Goal: Transaction & Acquisition: Purchase product/service

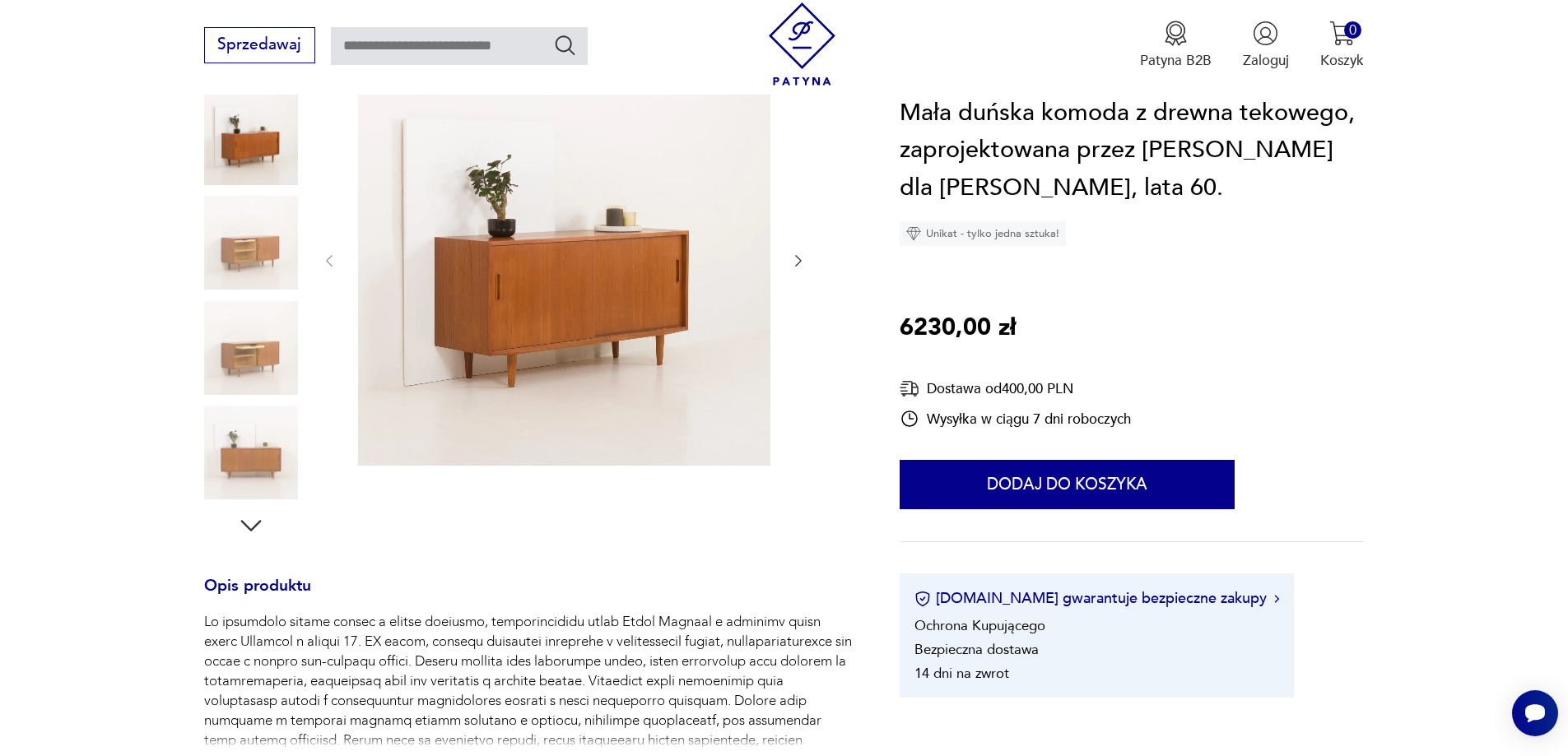
click at [247, 517] on icon "button" at bounding box center [251, 526] width 29 height 29
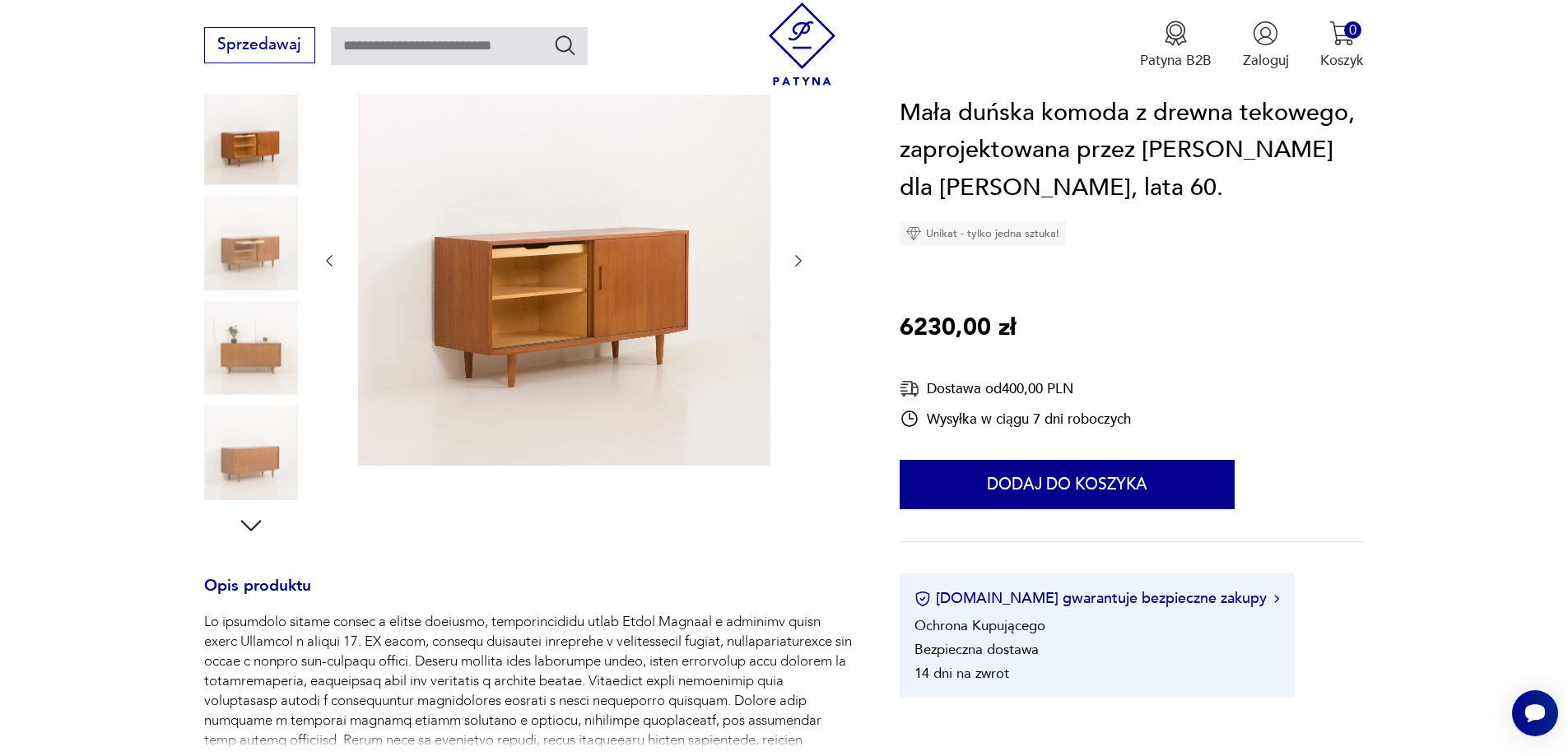
click at [248, 517] on icon "button" at bounding box center [251, 526] width 29 height 29
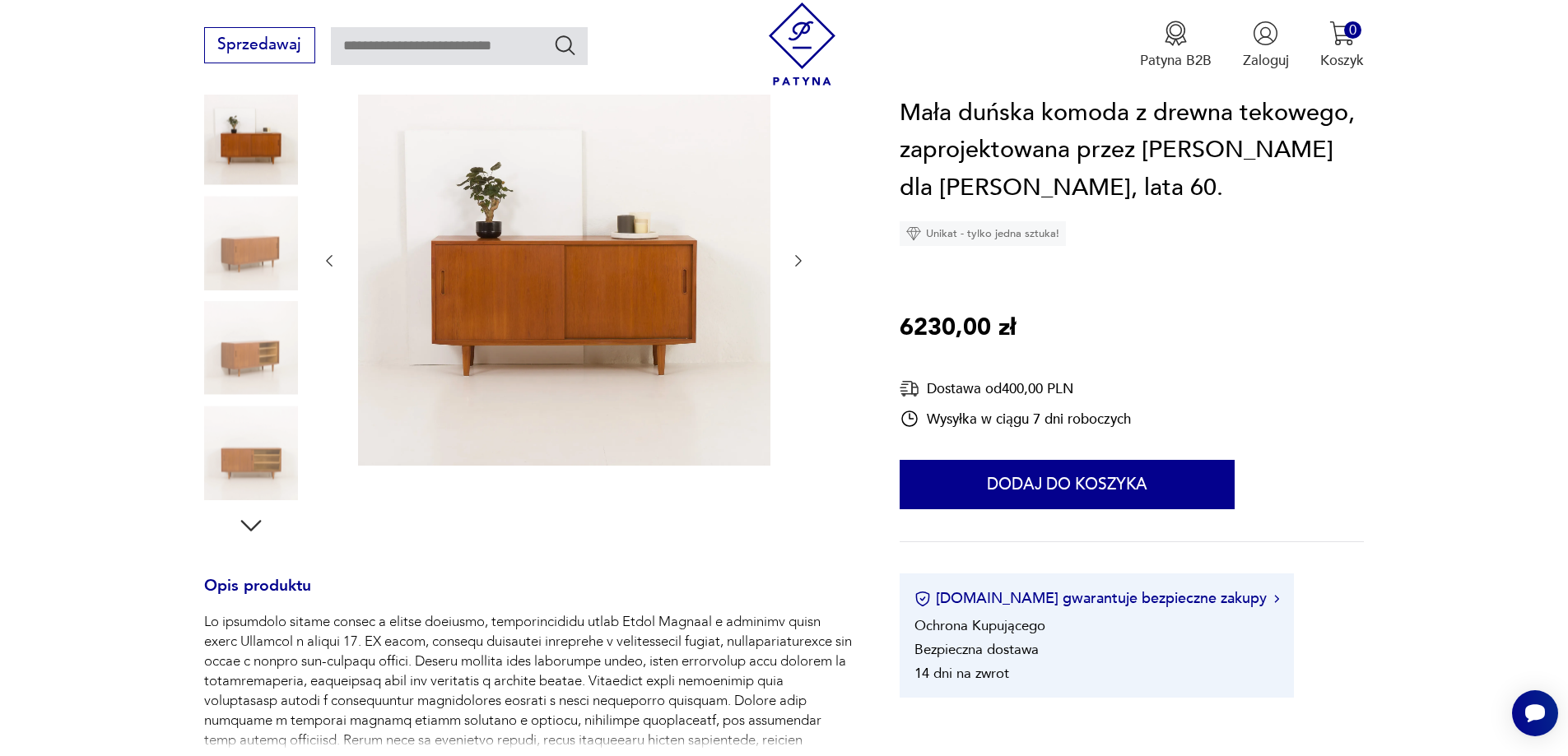
click at [248, 517] on icon "button" at bounding box center [251, 526] width 29 height 29
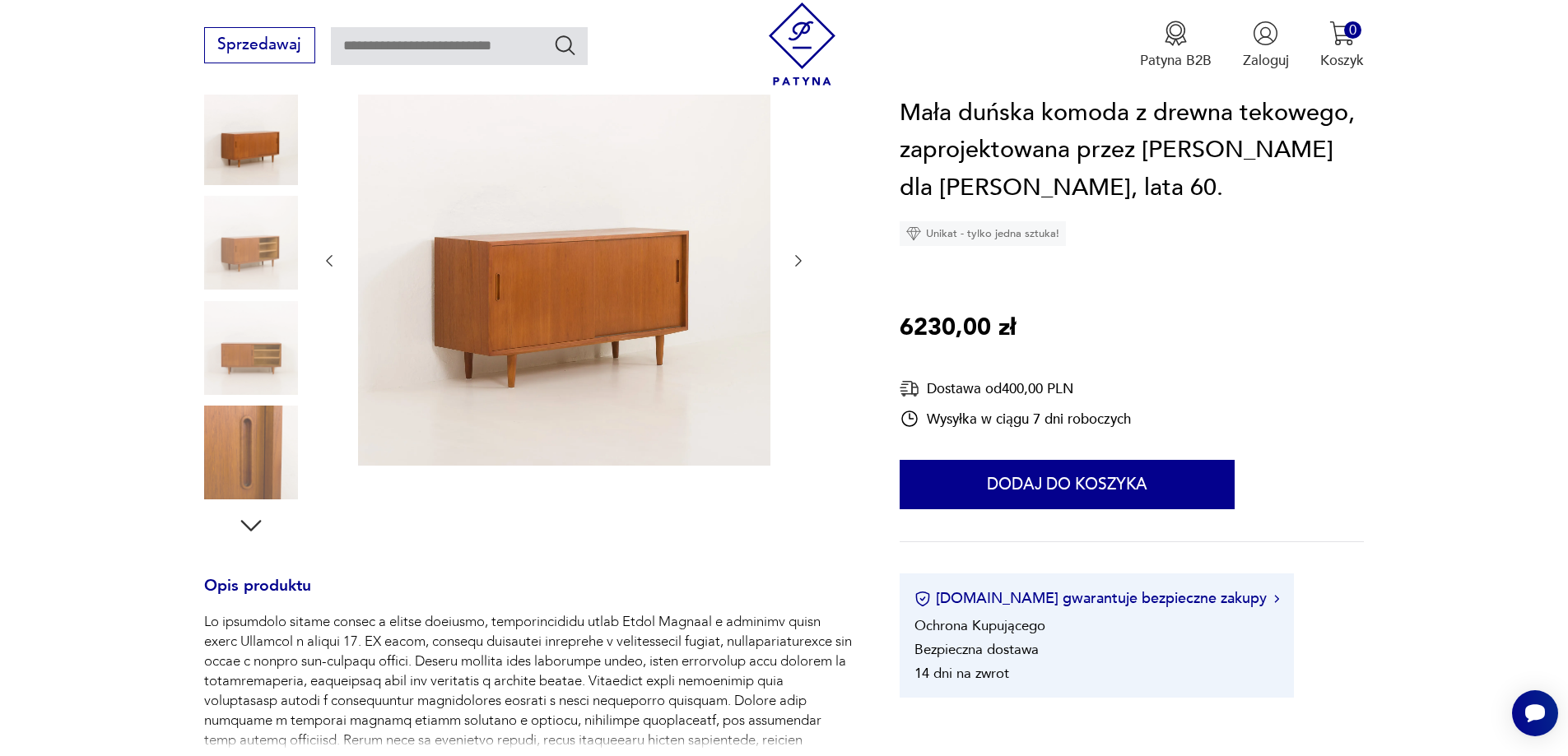
click at [248, 517] on icon "button" at bounding box center [251, 526] width 29 height 29
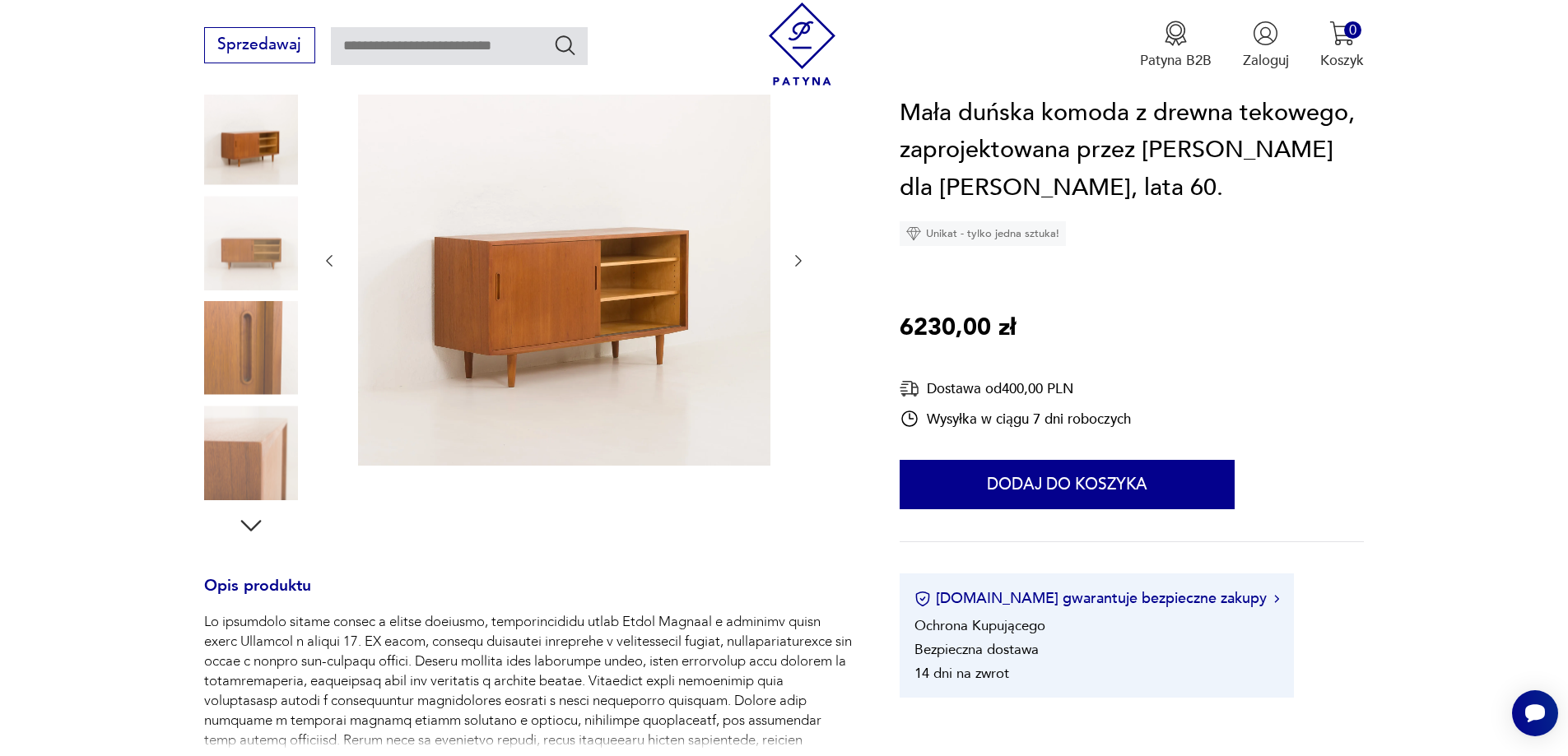
click at [248, 517] on icon "button" at bounding box center [251, 526] width 29 height 29
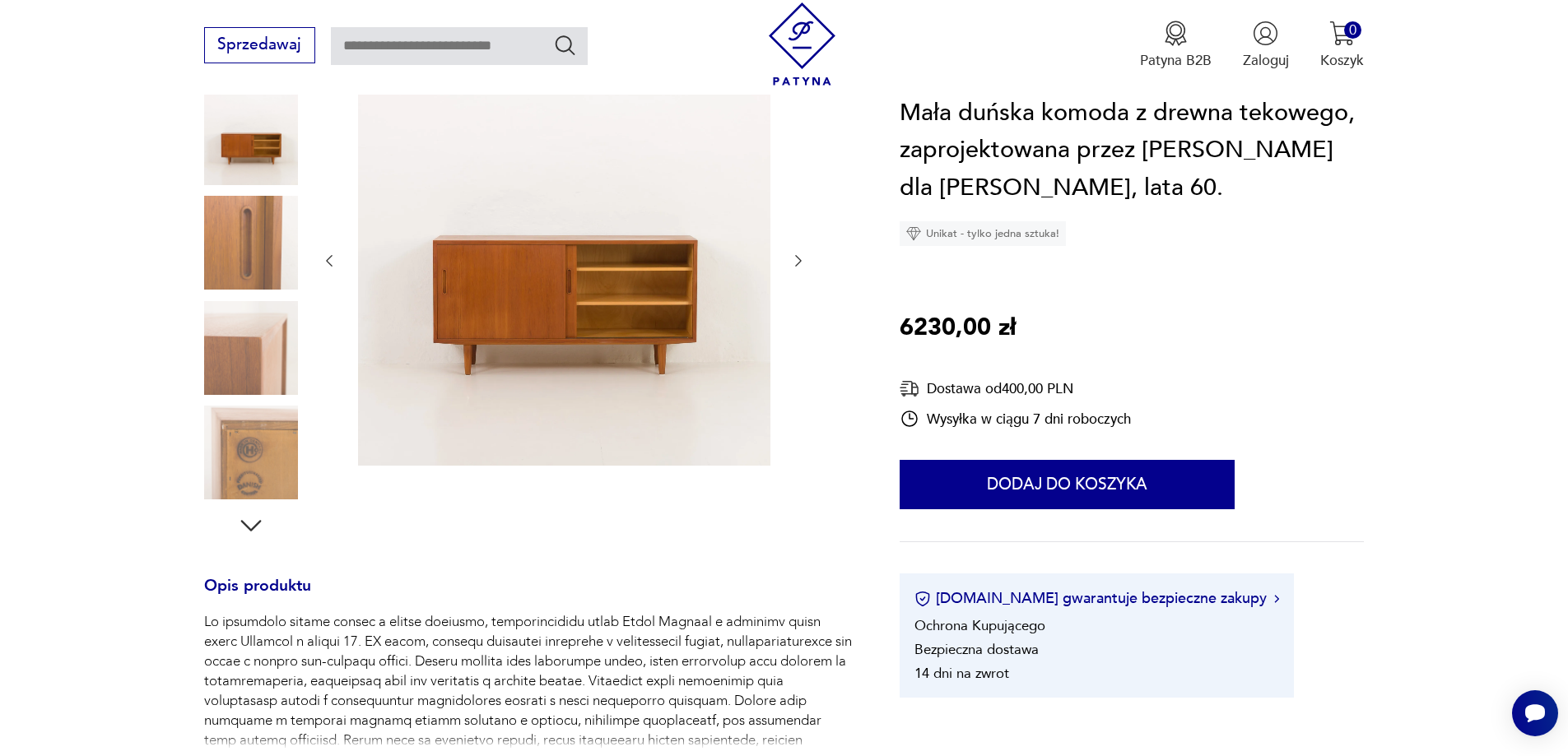
click at [248, 517] on icon "button" at bounding box center [251, 526] width 29 height 29
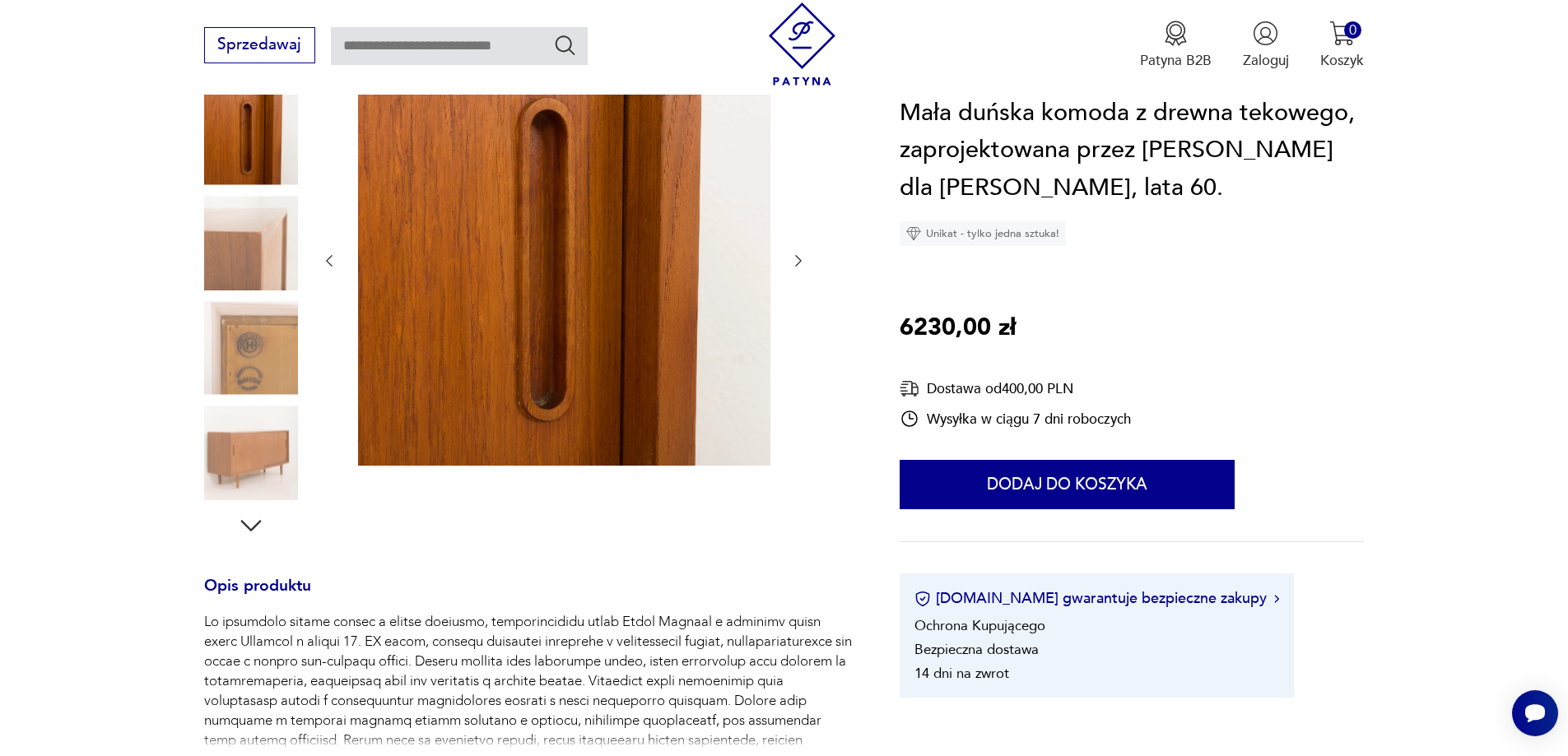
click at [253, 329] on img at bounding box center [251, 348] width 93 height 93
